Goal: Book appointment/travel/reservation

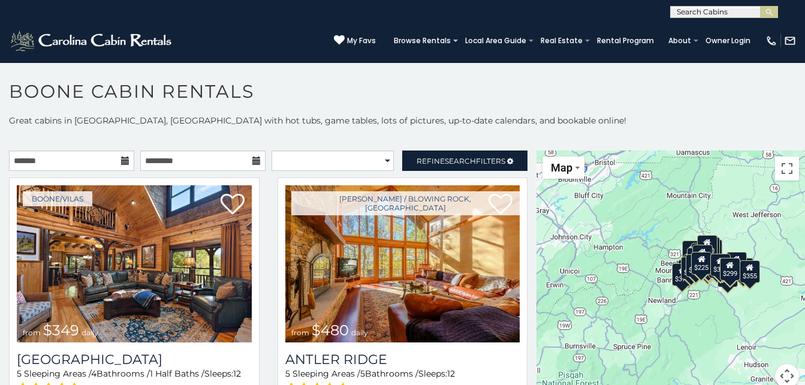
click at [121, 161] on icon at bounding box center [125, 160] width 8 height 8
click at [91, 158] on input "text" at bounding box center [71, 160] width 125 height 20
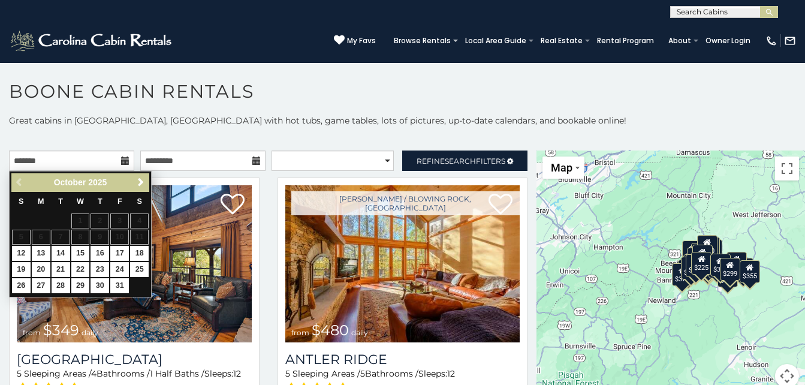
click at [138, 234] on table "S M T W T F S 1 2 3 4 5 6 7 8 9 10 11 12 13 14 15 16 17 18 19 20 21 22 23 24 25…" at bounding box center [80, 243] width 138 height 103
click at [233, 161] on input "text" at bounding box center [202, 160] width 125 height 20
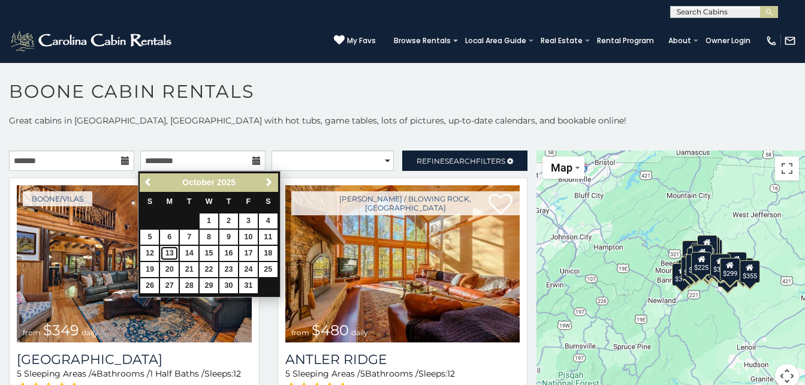
click at [171, 252] on link "13" at bounding box center [169, 253] width 19 height 15
type input "**********"
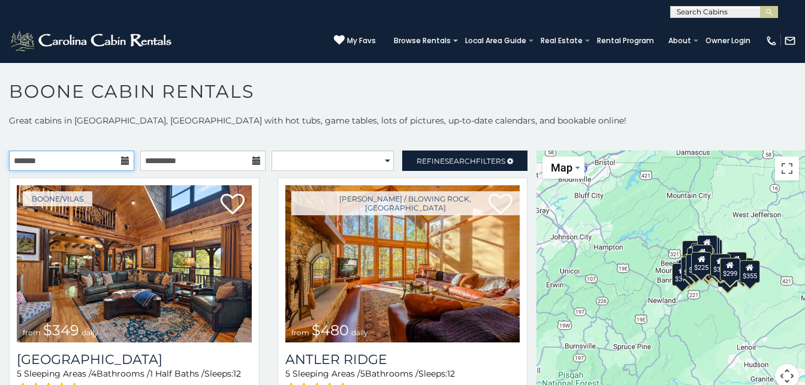
click at [46, 161] on input "text" at bounding box center [71, 160] width 125 height 20
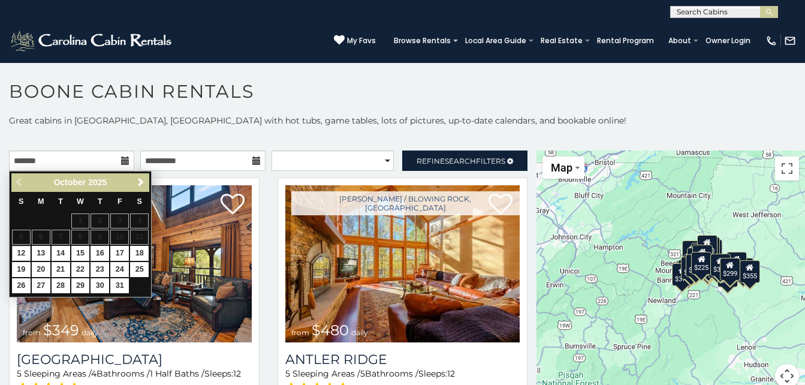
click at [136, 234] on table "S M T W T F S 1 2 3 4 5 6 7 8 9 10 11 12 13 14 15 16 17 18 19 20 21 22 23 24 25…" at bounding box center [80, 243] width 138 height 103
click at [318, 126] on div "**********" at bounding box center [402, 258] width 805 height 288
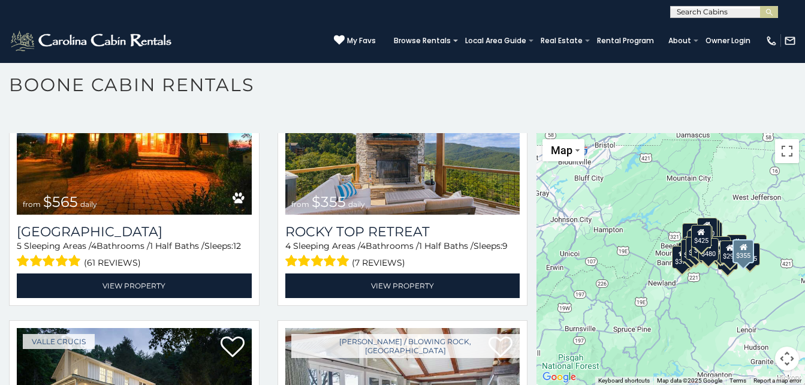
scroll to position [661, 0]
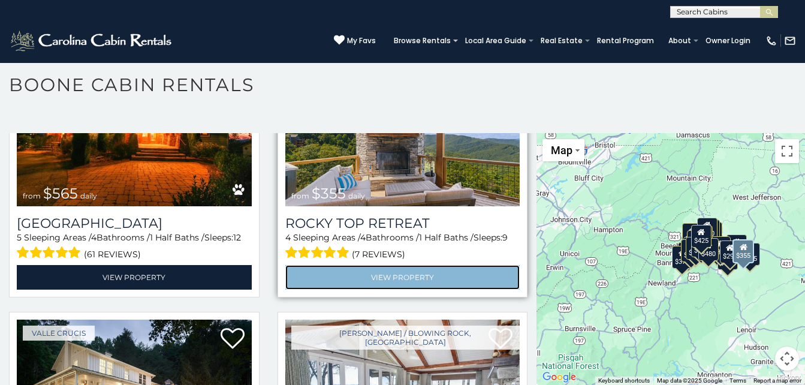
click at [348, 265] on link "View Property" at bounding box center [402, 277] width 235 height 25
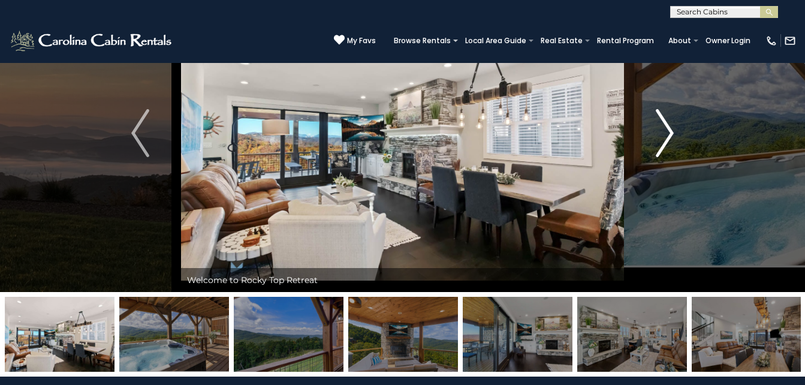
click at [665, 130] on img "Next" at bounding box center [665, 133] width 18 height 48
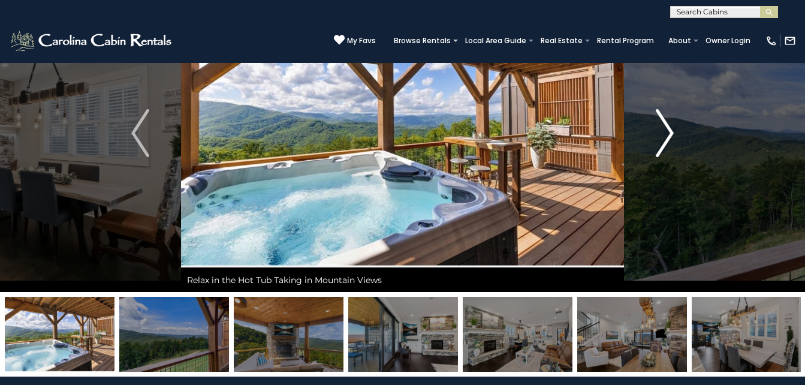
click at [665, 130] on img "Next" at bounding box center [665, 133] width 18 height 48
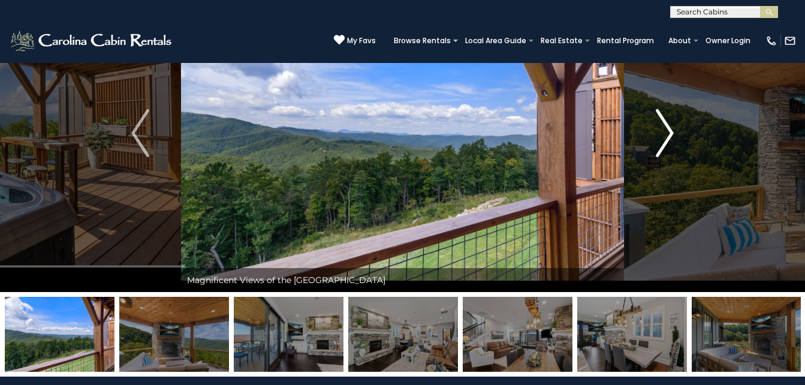
click at [665, 130] on img "Next" at bounding box center [665, 133] width 18 height 48
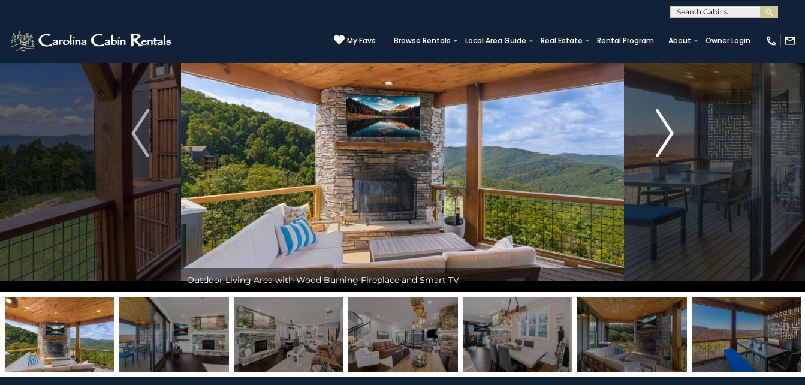
click at [665, 130] on img "Next" at bounding box center [665, 133] width 18 height 48
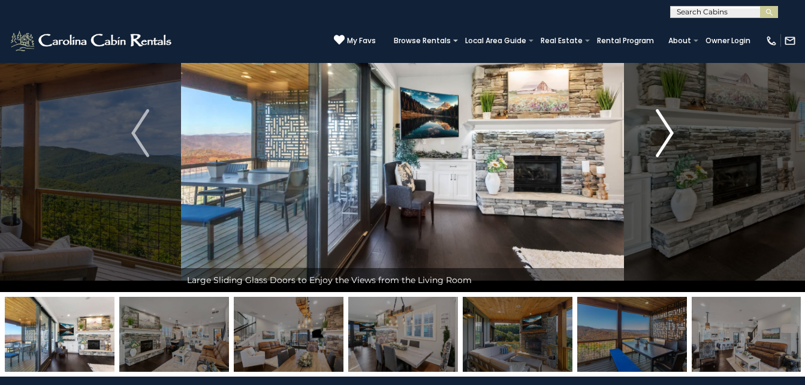
click at [665, 130] on img "Next" at bounding box center [665, 133] width 18 height 48
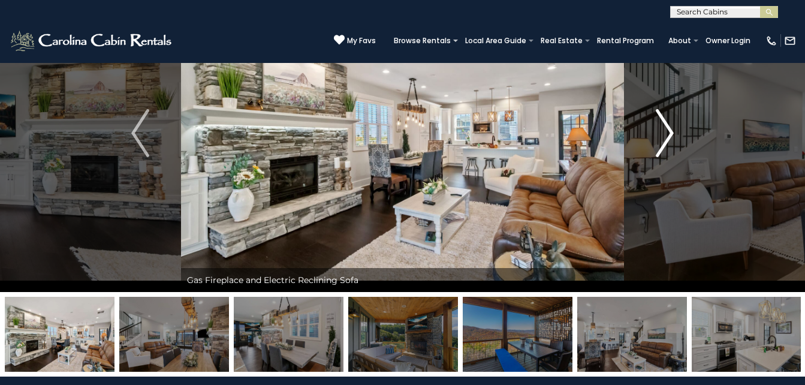
click at [665, 130] on img "Next" at bounding box center [665, 133] width 18 height 48
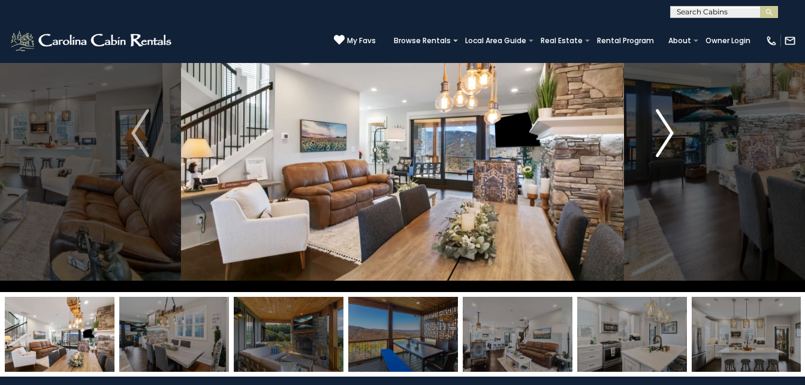
click at [665, 130] on img "Next" at bounding box center [665, 133] width 18 height 48
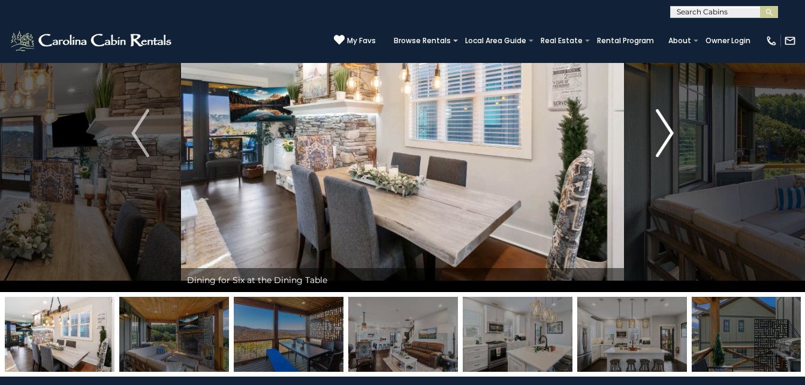
click at [665, 130] on img "Next" at bounding box center [665, 133] width 18 height 48
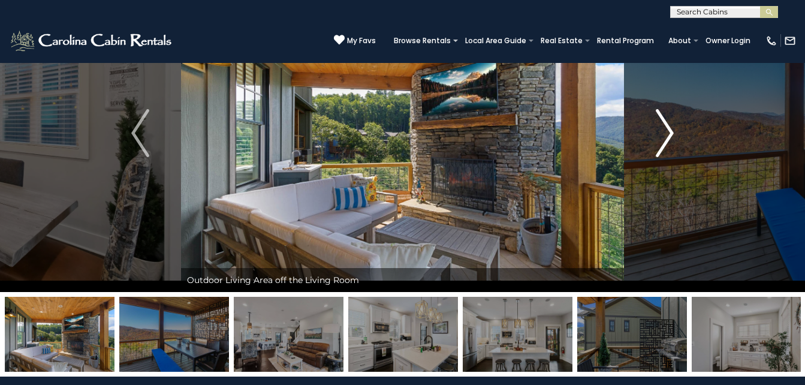
click at [665, 130] on img "Next" at bounding box center [665, 133] width 18 height 48
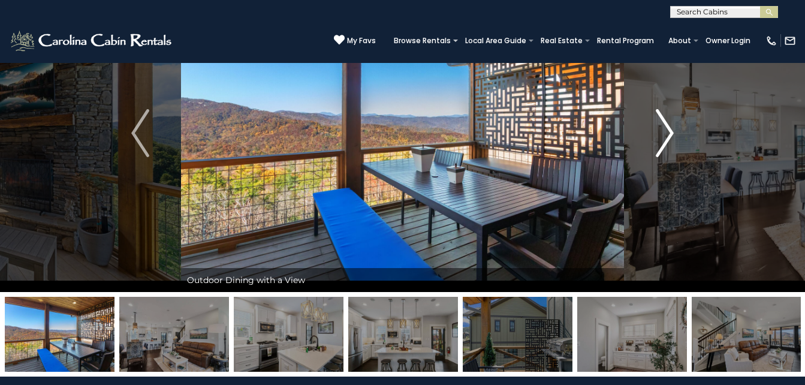
click at [665, 130] on img "Next" at bounding box center [665, 133] width 18 height 48
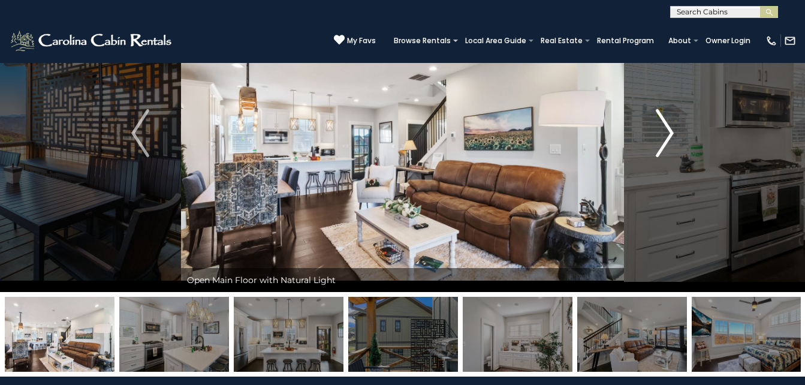
click at [665, 130] on img "Next" at bounding box center [665, 133] width 18 height 48
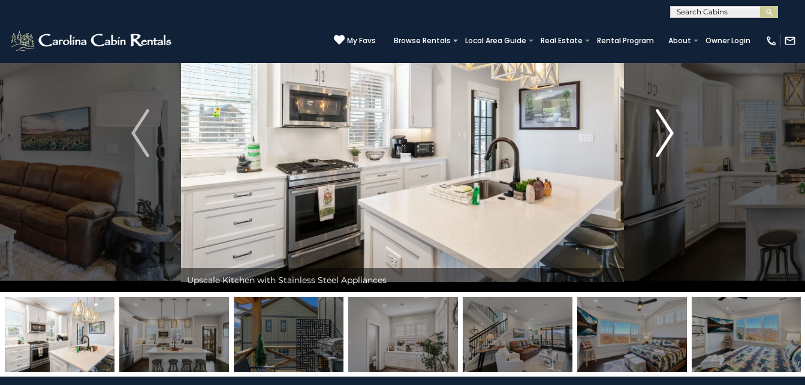
click at [665, 130] on img "Next" at bounding box center [665, 133] width 18 height 48
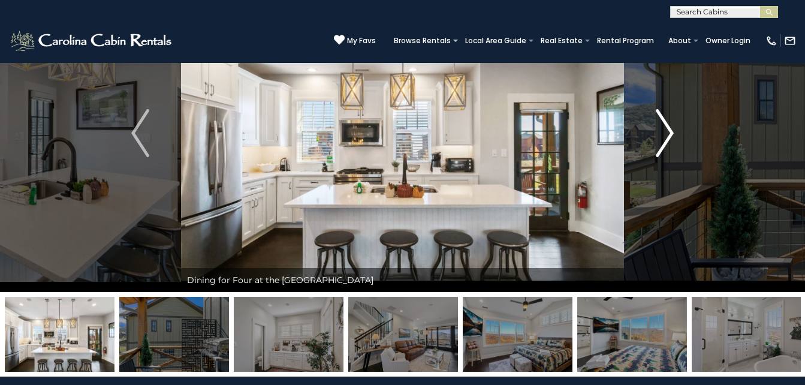
click at [665, 130] on img "Next" at bounding box center [665, 133] width 18 height 48
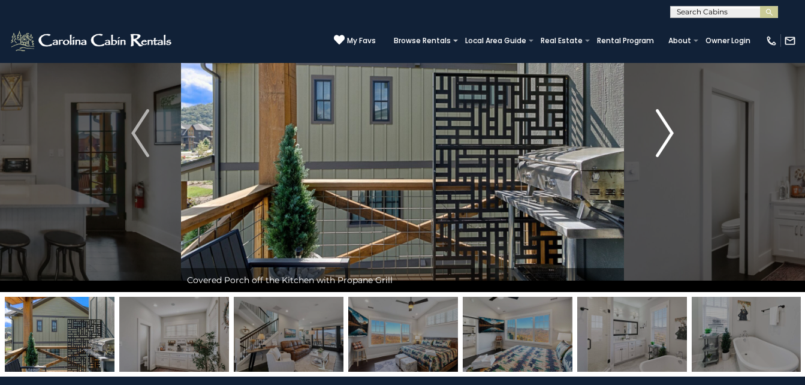
click at [665, 130] on img "Next" at bounding box center [665, 133] width 18 height 48
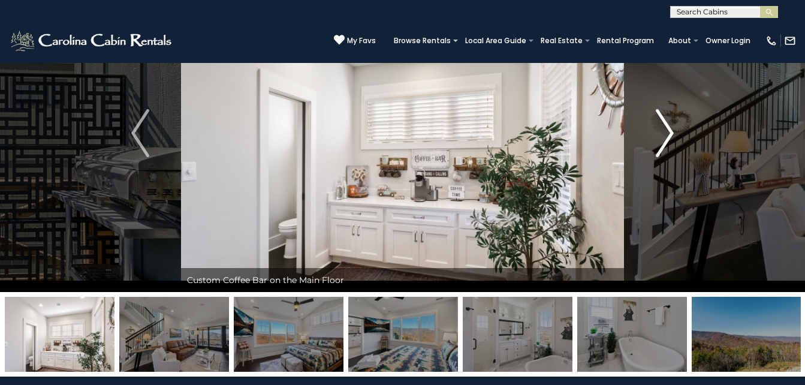
click at [665, 130] on img "Next" at bounding box center [665, 133] width 18 height 48
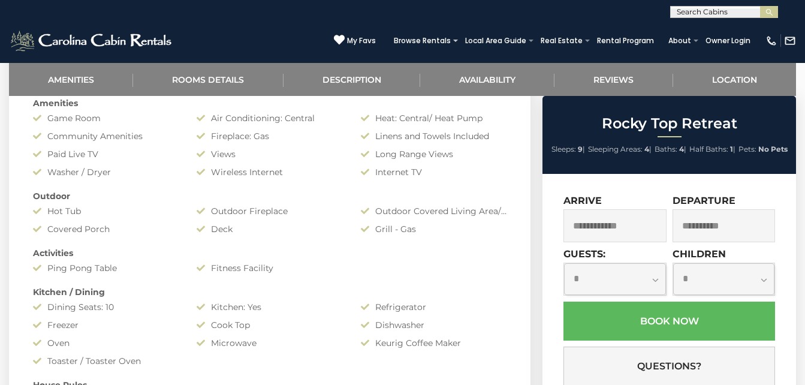
scroll to position [543, 0]
click at [612, 227] on input "text" at bounding box center [615, 225] width 103 height 33
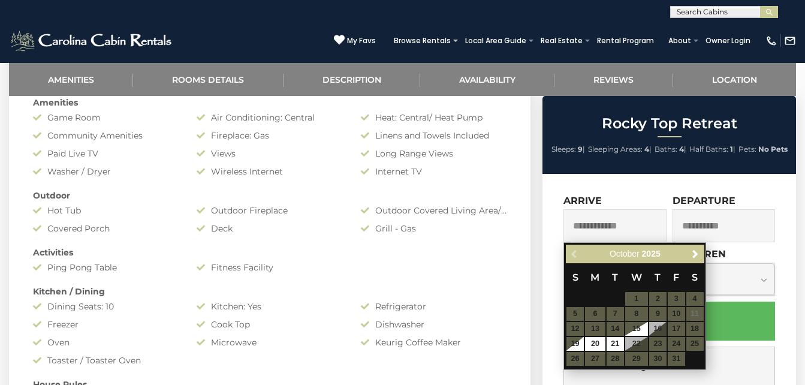
click at [697, 310] on table "S M T W T F S 1 2 3 4 5 6 7 8 9 10 11 12 13 14 15 16 17 18 19 20 21 22 23 24 25…" at bounding box center [635, 314] width 138 height 103
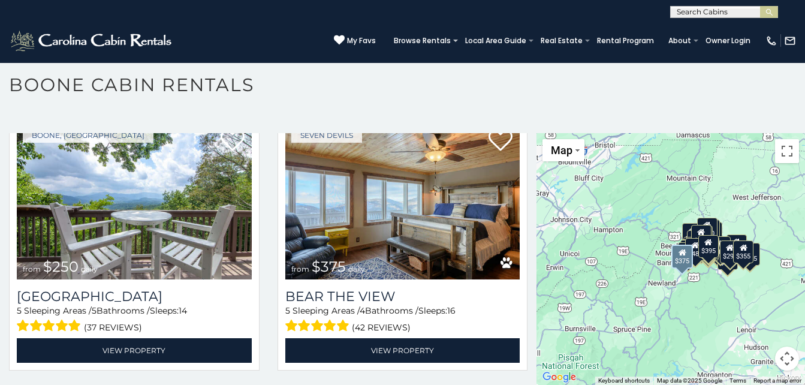
scroll to position [2238, 0]
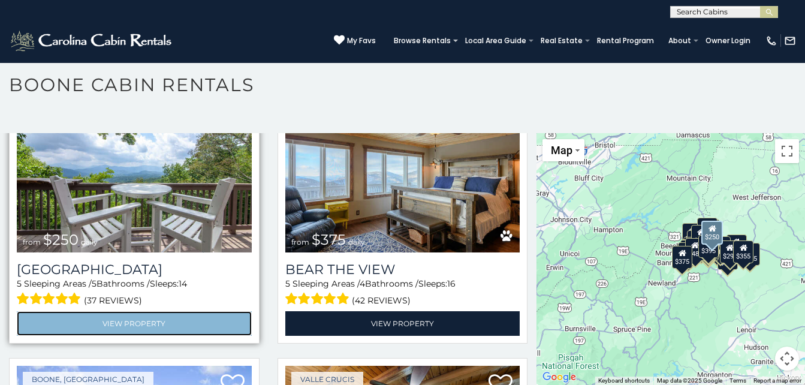
click at [95, 311] on link "View Property" at bounding box center [134, 323] width 235 height 25
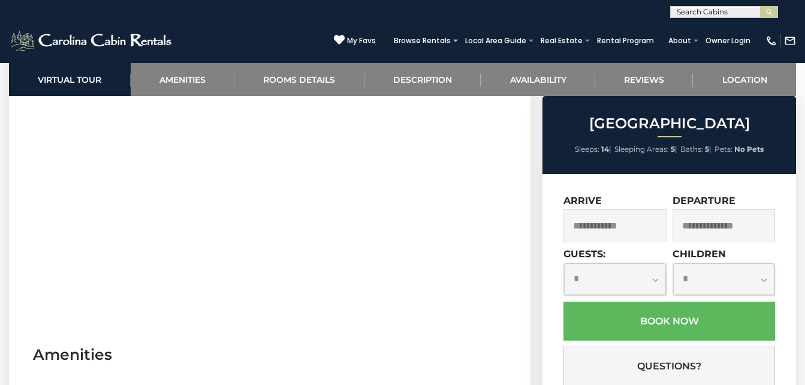
scroll to position [623, 0]
click at [614, 239] on input "text" at bounding box center [615, 225] width 103 height 33
